Goal: Find specific page/section: Find specific page/section

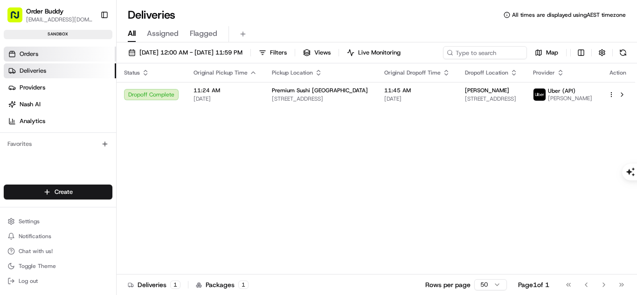
click at [56, 49] on link "Orders" at bounding box center [60, 54] width 112 height 15
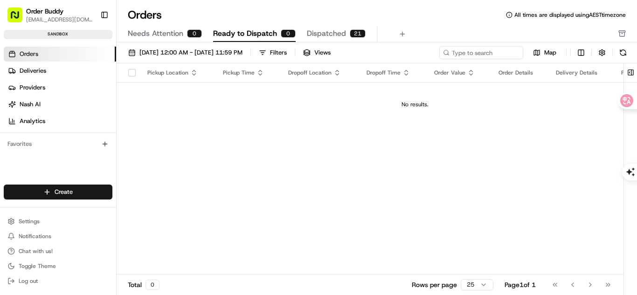
click at [151, 30] on span "Needs Attention" at bounding box center [156, 33] width 56 height 11
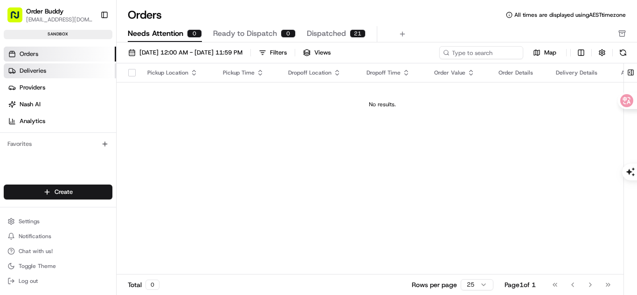
click at [60, 72] on link "Deliveries" at bounding box center [60, 70] width 112 height 15
